Goal: Task Accomplishment & Management: Complete application form

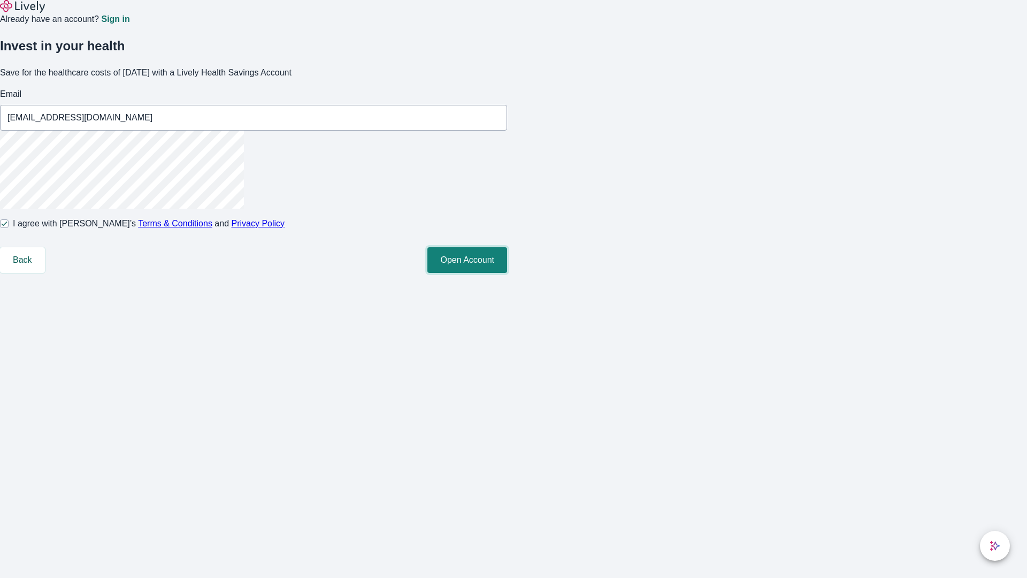
click at [507, 273] on button "Open Account" at bounding box center [467, 260] width 80 height 26
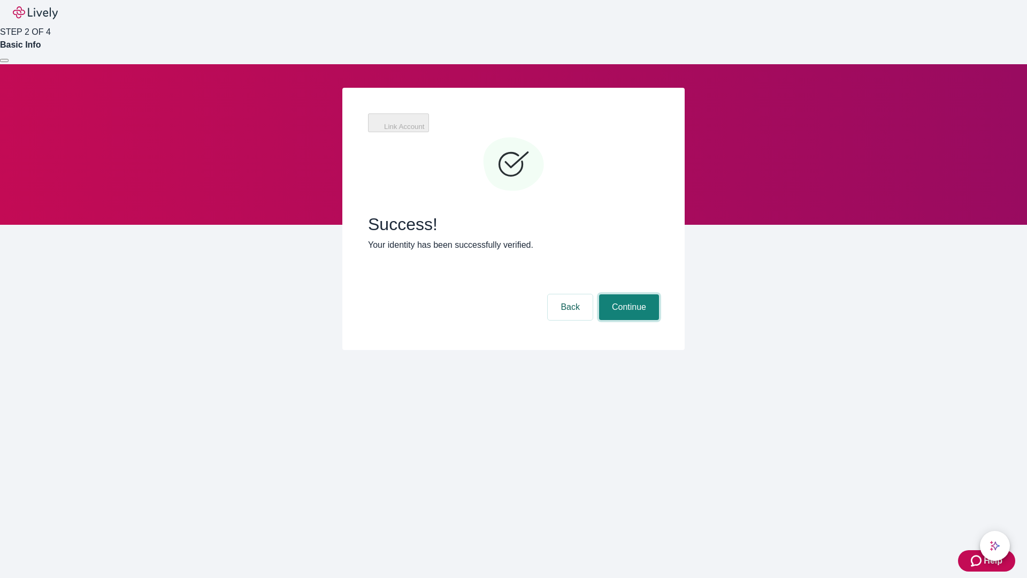
click at [627, 294] on button "Continue" at bounding box center [629, 307] width 60 height 26
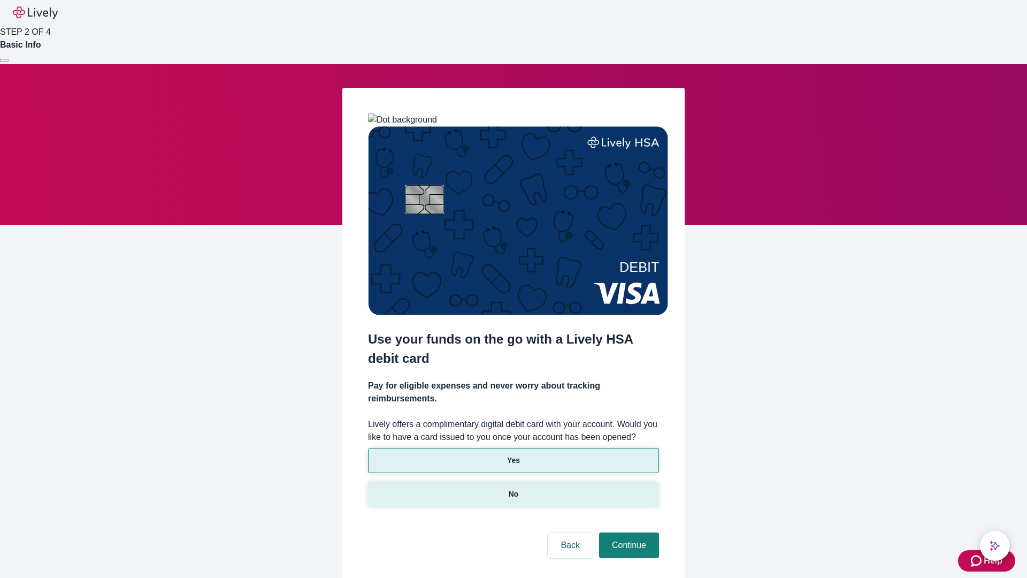
click at [513, 488] on p "No" at bounding box center [514, 493] width 10 height 11
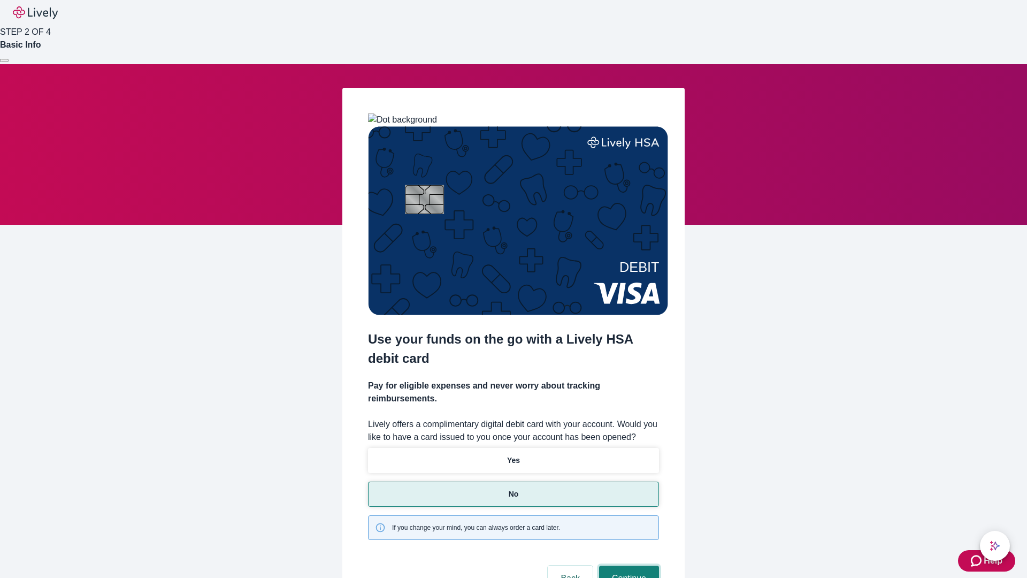
click at [627, 565] on button "Continue" at bounding box center [629, 578] width 60 height 26
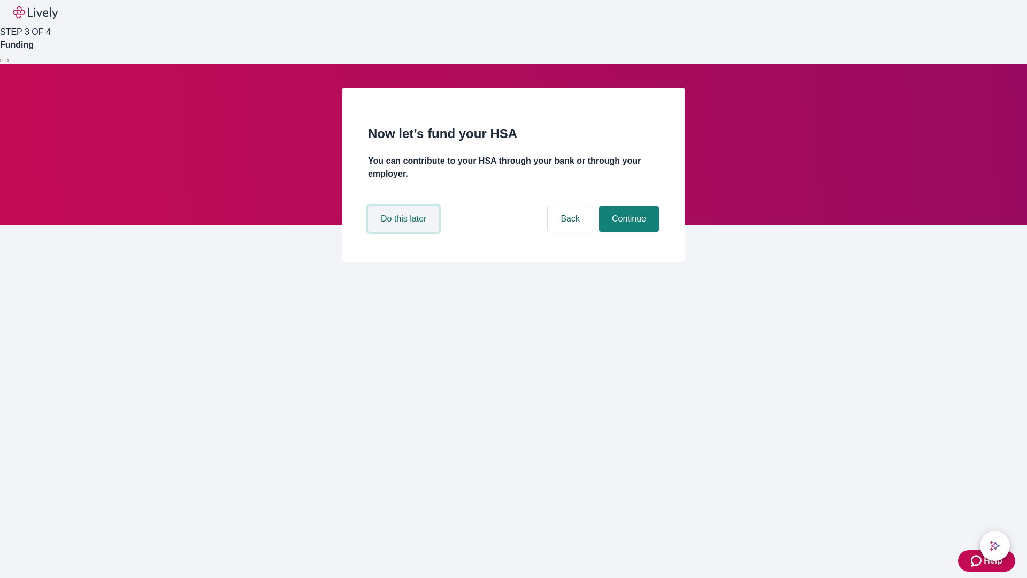
click at [405, 232] on button "Do this later" at bounding box center [403, 219] width 71 height 26
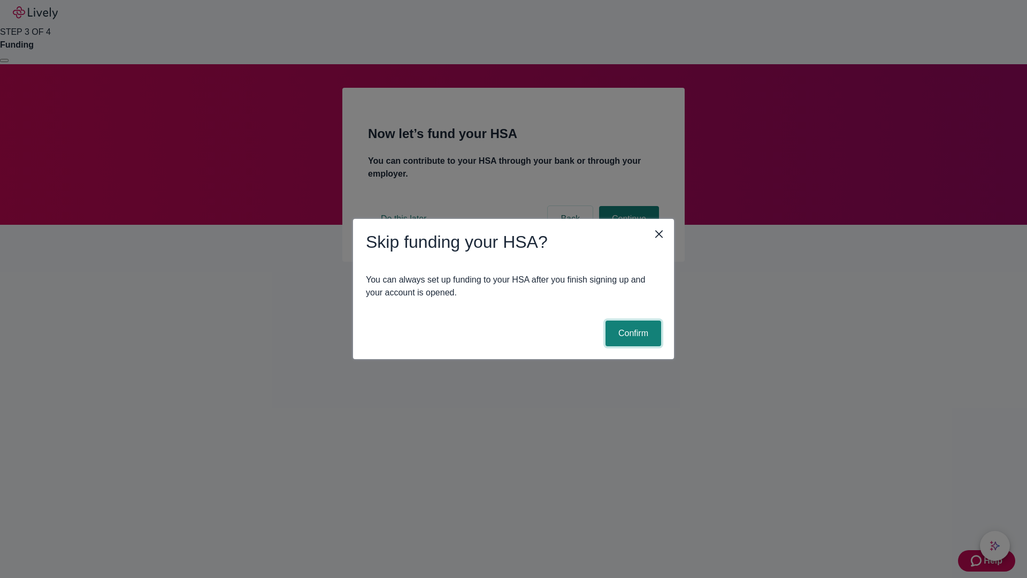
click at [632, 333] on button "Confirm" at bounding box center [634, 333] width 56 height 26
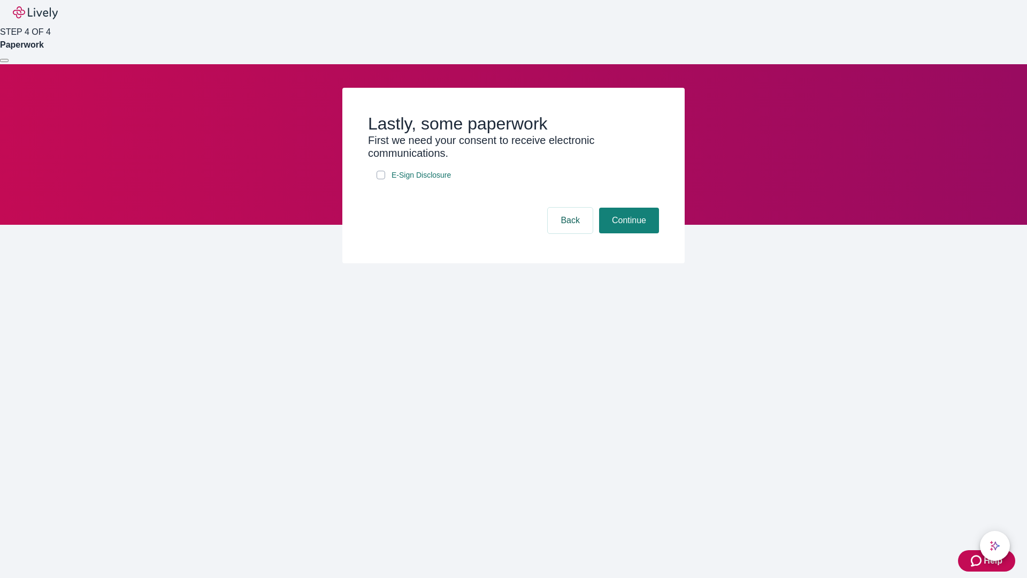
click at [381, 179] on input "E-Sign Disclosure" at bounding box center [381, 175] width 9 height 9
checkbox input "true"
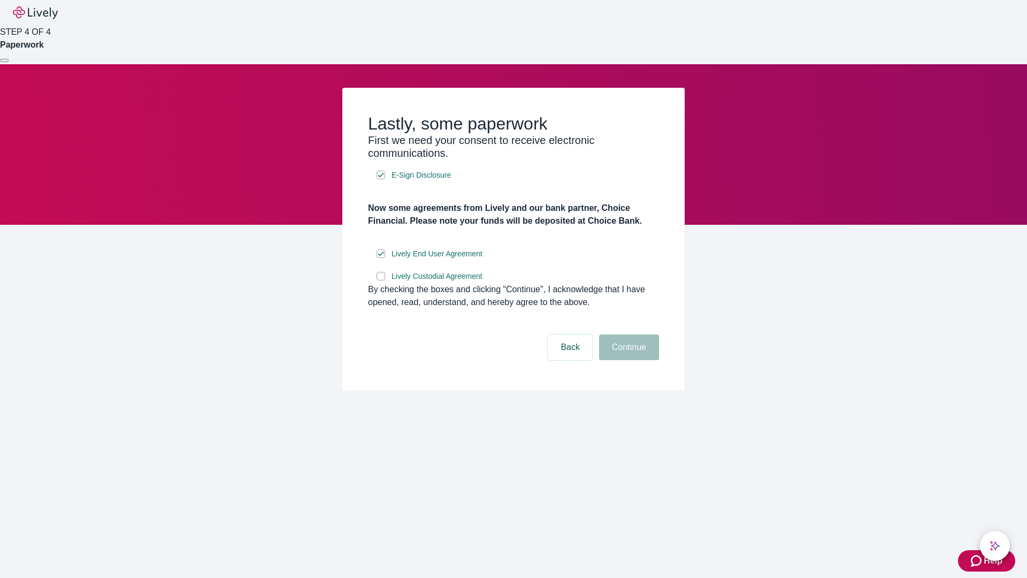
click at [381, 280] on input "Lively Custodial Agreement" at bounding box center [381, 276] width 9 height 9
checkbox input "true"
click at [627, 360] on button "Continue" at bounding box center [629, 347] width 60 height 26
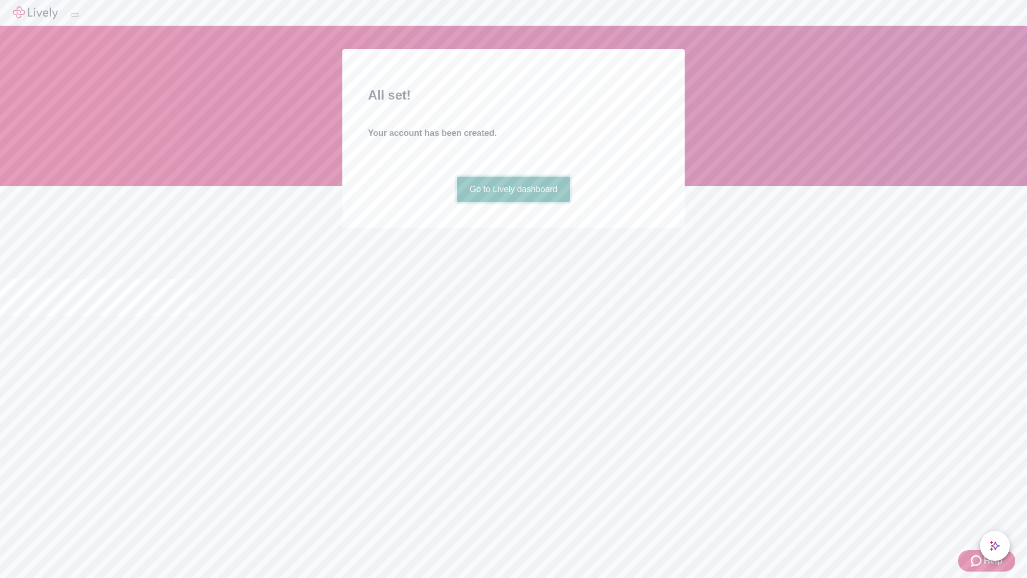
click at [513, 202] on link "Go to Lively dashboard" at bounding box center [514, 190] width 114 height 26
